Goal: Register for event/course

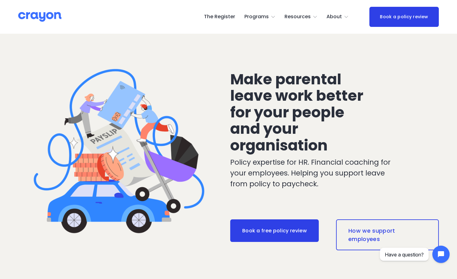
click at [262, 12] on link "Programs" at bounding box center [259, 17] width 31 height 10
click at [0, 0] on span "Pulse: Annual Financial Health Check" at bounding box center [0, 0] width 0 height 0
